Goal: Find specific page/section: Find specific page/section

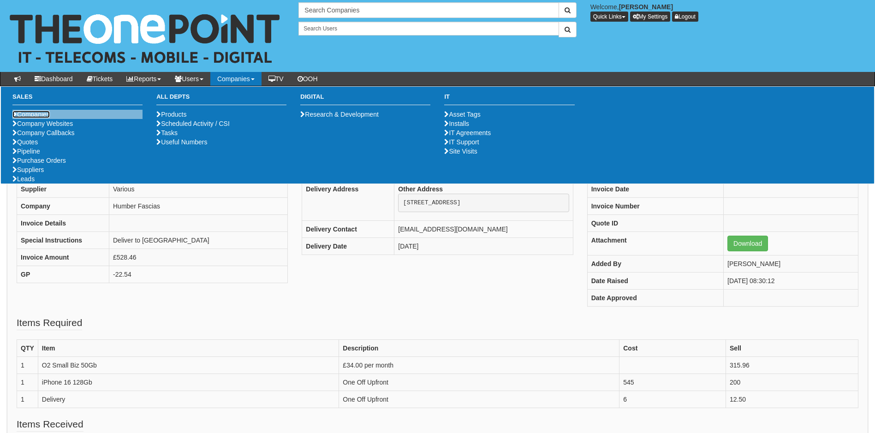
click at [40, 115] on link "Companies" at bounding box center [30, 114] width 37 height 7
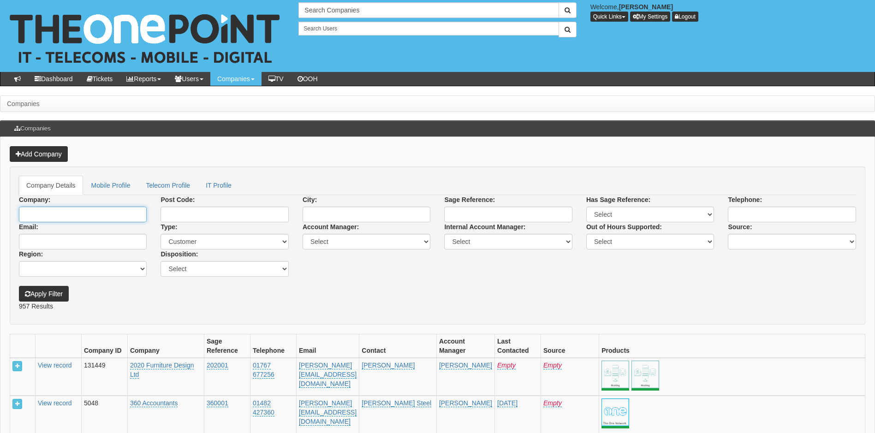
click at [63, 216] on input "Company:" at bounding box center [83, 215] width 128 height 16
type input "eski"
click at [19, 286] on button "Apply Filter" at bounding box center [44, 294] width 50 height 16
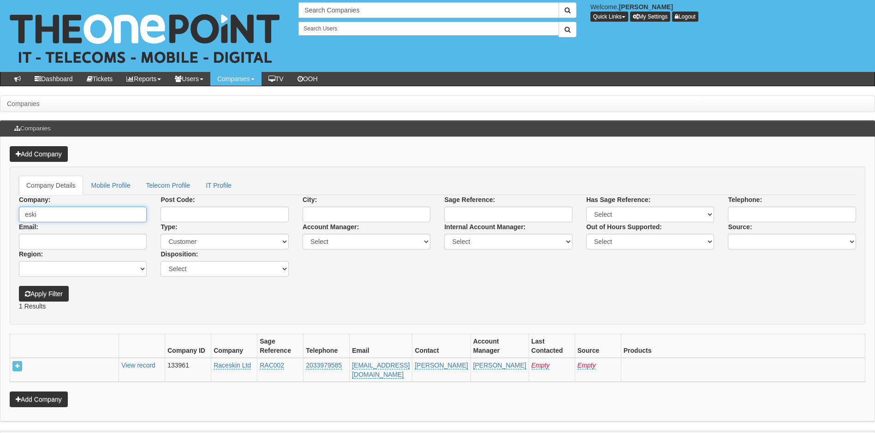
click at [63, 216] on input "eski" at bounding box center [83, 215] width 128 height 16
type input "e"
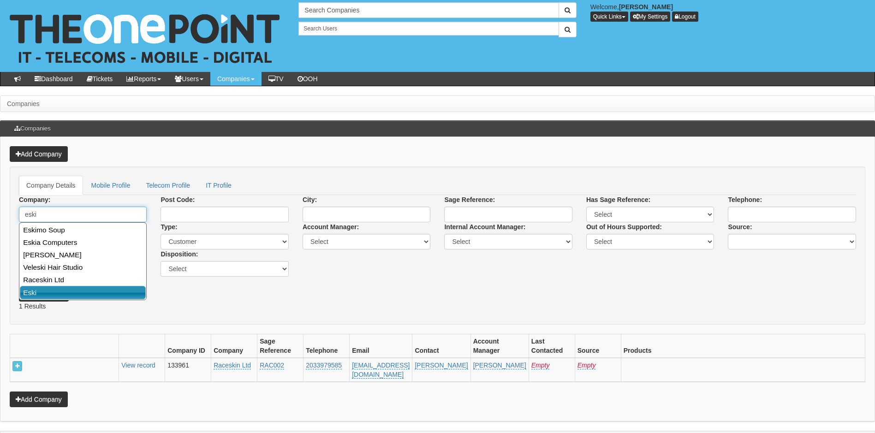
click at [49, 295] on link "Eski" at bounding box center [83, 292] width 126 height 13
type input "Eski"
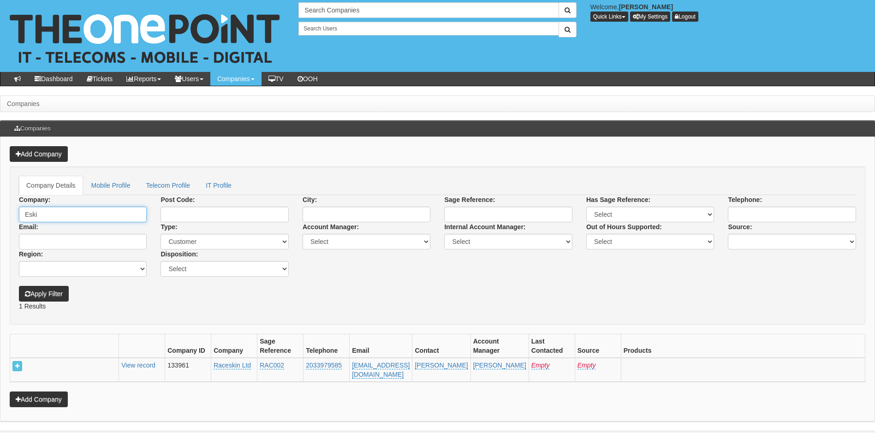
click at [19, 286] on button "Apply Filter" at bounding box center [44, 294] width 50 height 16
click at [57, 289] on button "Apply Filter" at bounding box center [44, 294] width 50 height 16
click at [53, 212] on input "Eski" at bounding box center [83, 215] width 128 height 16
type input "Eski"
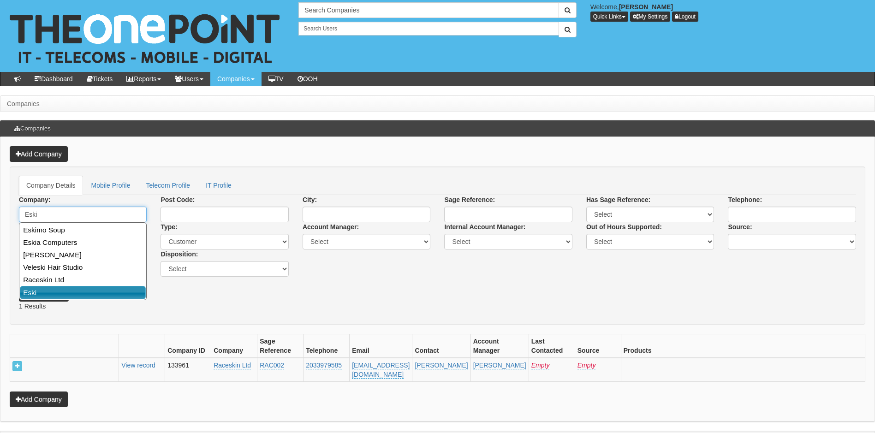
click at [53, 293] on link "Eski" at bounding box center [83, 292] width 126 height 13
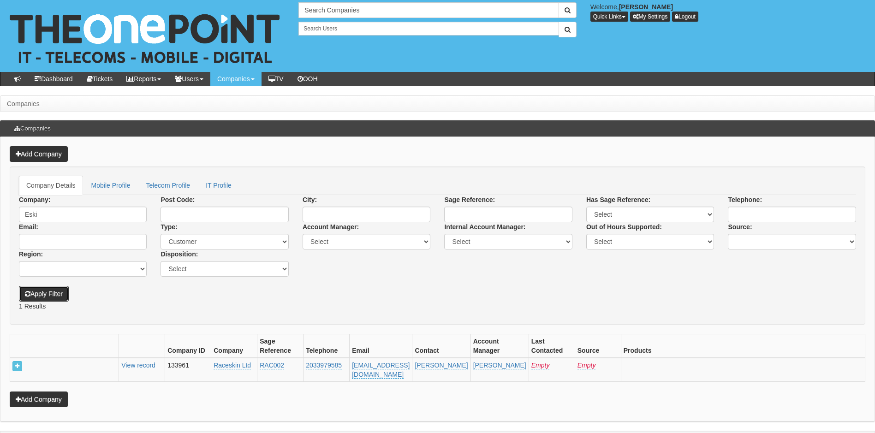
click at [53, 293] on button "Apply Filter" at bounding box center [44, 294] width 50 height 16
click at [121, 188] on link "Mobile Profile" at bounding box center [111, 185] width 54 height 19
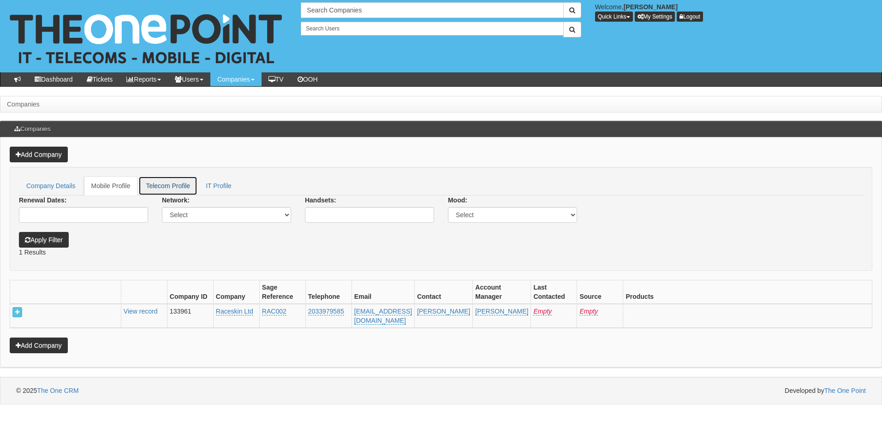
click at [171, 184] on link "Telecom Profile" at bounding box center [167, 185] width 59 height 19
click at [57, 185] on link "Company Details" at bounding box center [51, 185] width 64 height 19
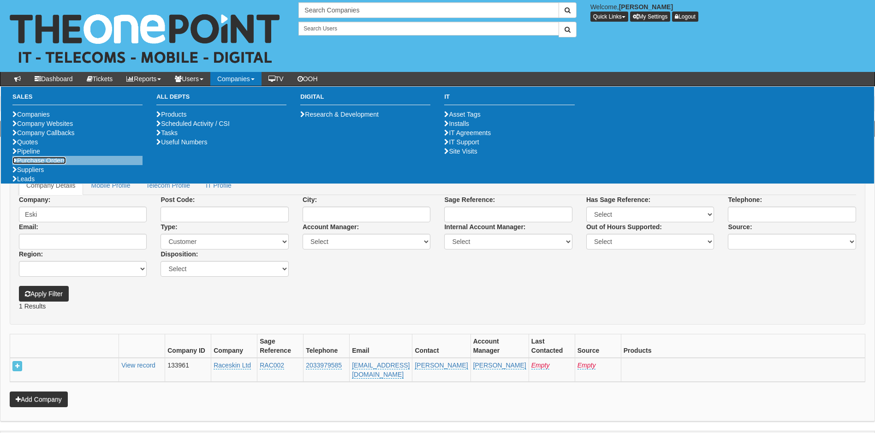
click at [54, 164] on link "Purchase Orders" at bounding box center [39, 160] width 54 height 7
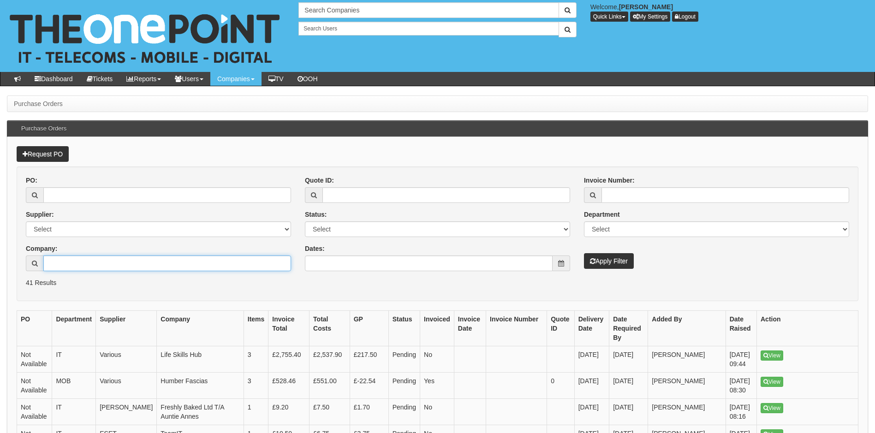
click at [64, 262] on input "Company:" at bounding box center [167, 264] width 248 height 16
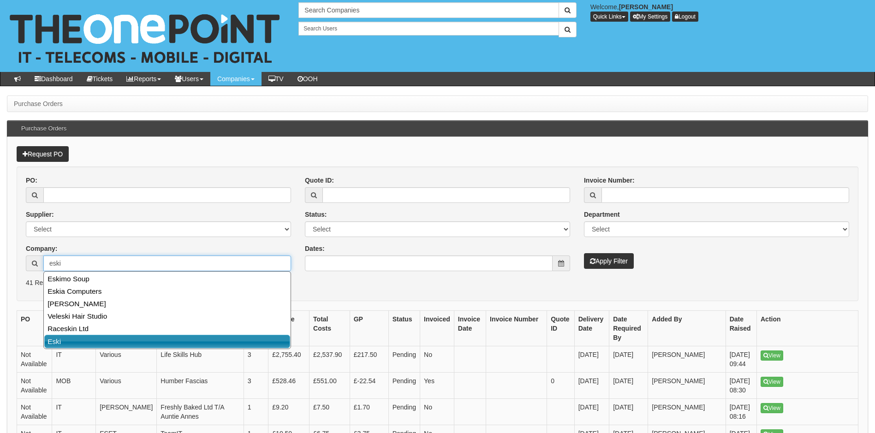
click at [76, 339] on link "Eski" at bounding box center [167, 341] width 246 height 13
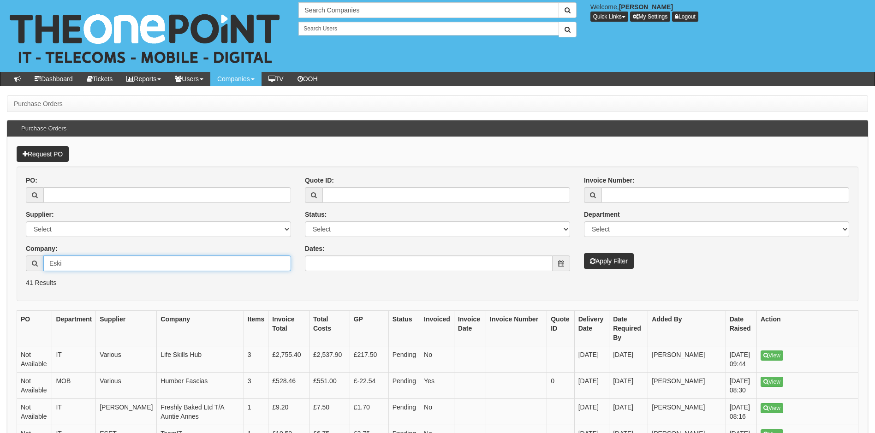
type input "Eski"
click at [622, 258] on button "Apply Filter" at bounding box center [609, 261] width 50 height 16
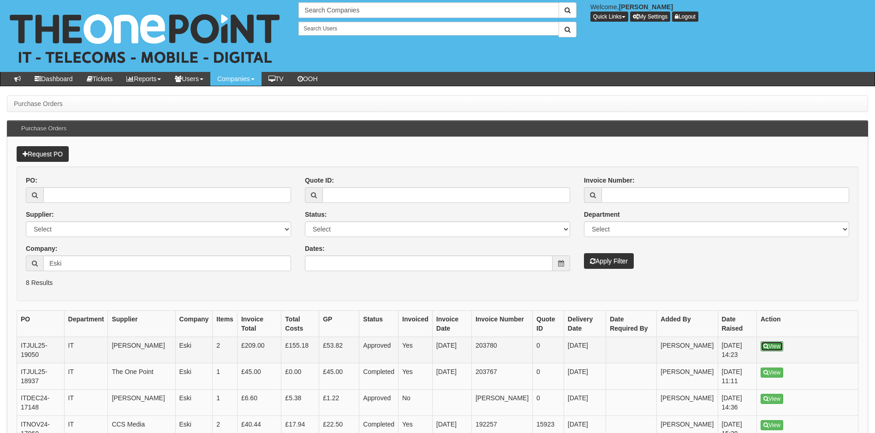
click at [770, 346] on link "View" at bounding box center [772, 346] width 23 height 10
